Goal: Transaction & Acquisition: Purchase product/service

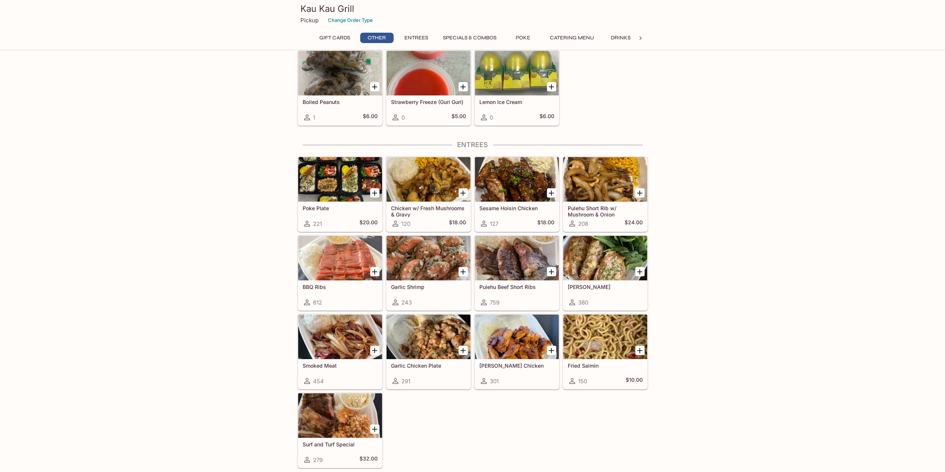
scroll to position [292, 0]
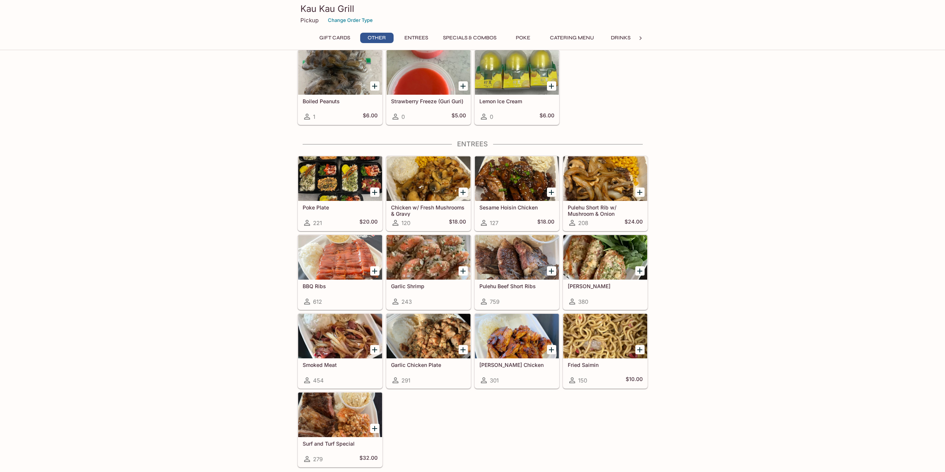
click at [443, 327] on div at bounding box center [429, 336] width 84 height 45
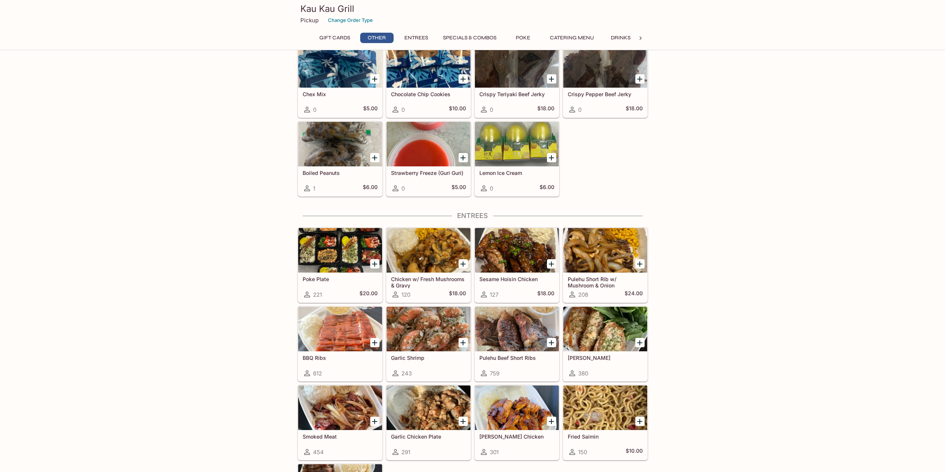
scroll to position [221, 0]
click at [502, 257] on div at bounding box center [517, 250] width 84 height 45
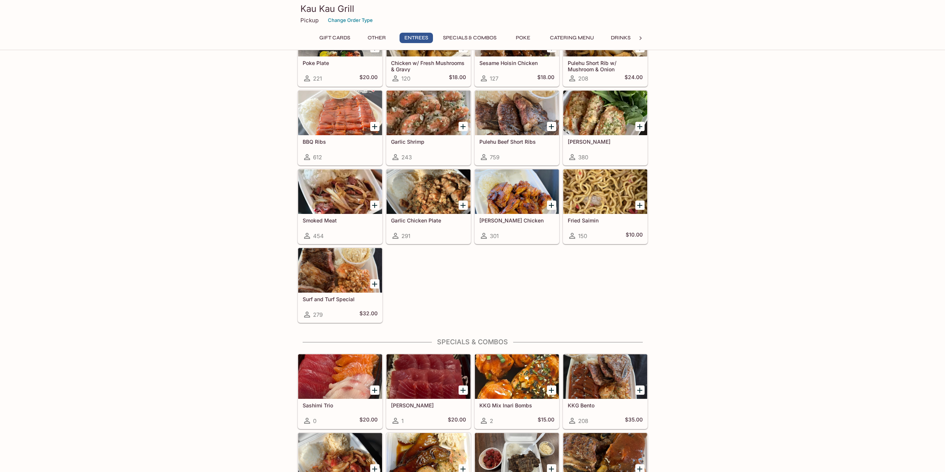
scroll to position [436, 0]
click at [532, 197] on div at bounding box center [517, 192] width 84 height 45
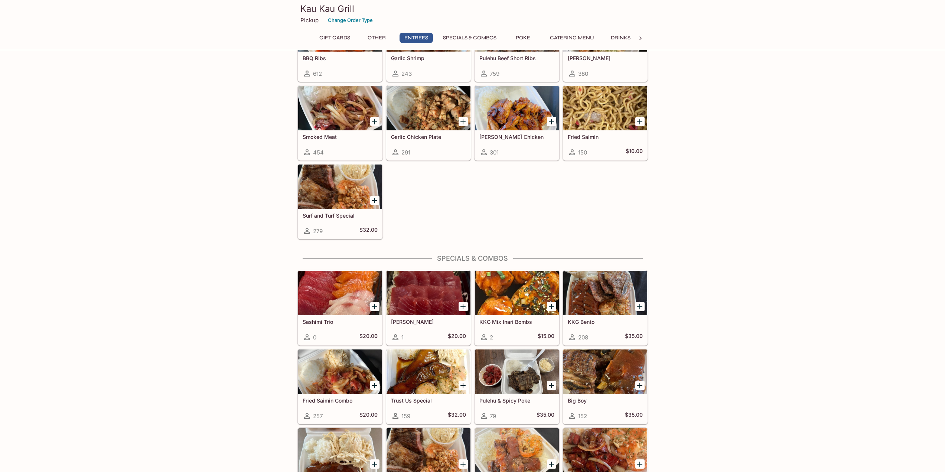
scroll to position [521, 0]
